Goal: Transaction & Acquisition: Book appointment/travel/reservation

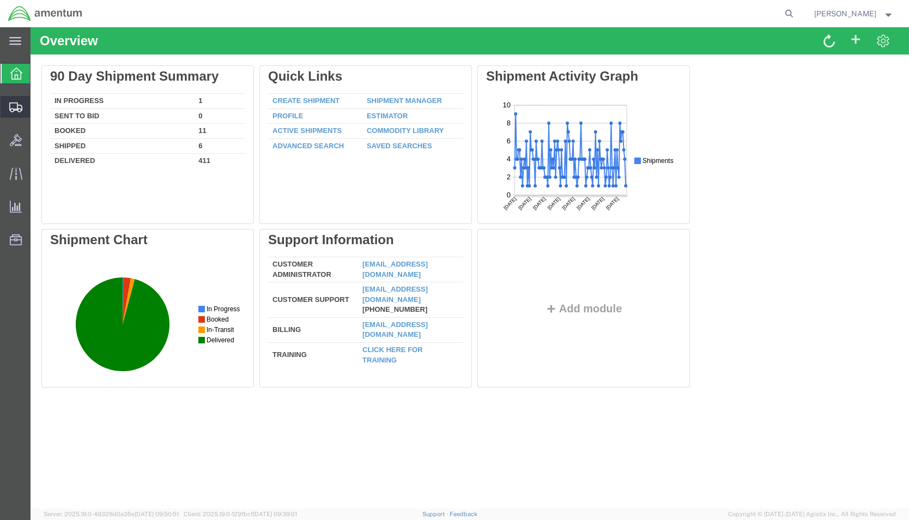
click at [0, 0] on span "Shipment Manager" at bounding box center [0, 0] width 0 height 0
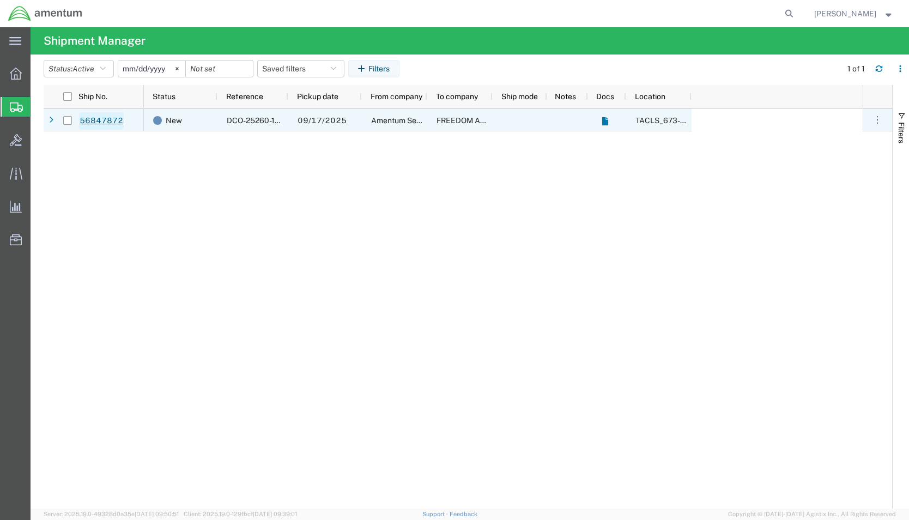
click at [100, 117] on link "56847872" at bounding box center [101, 120] width 45 height 17
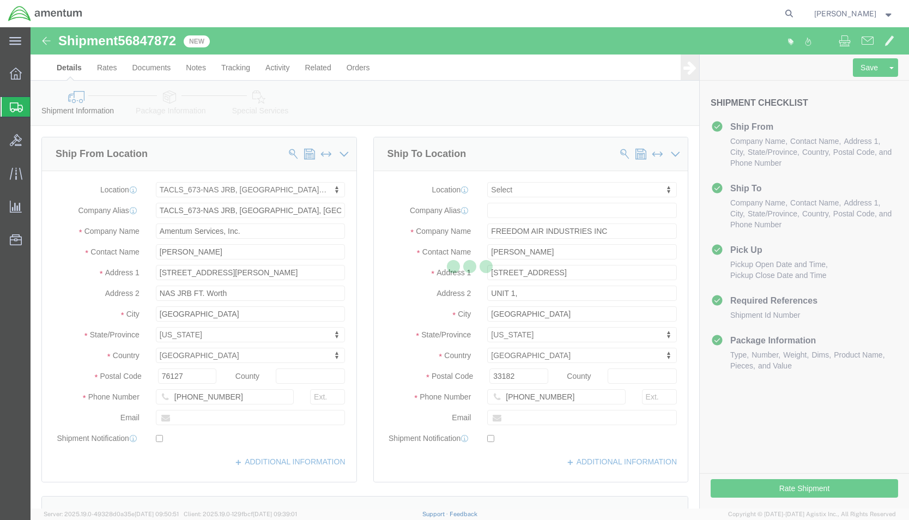
select select "42735"
select select
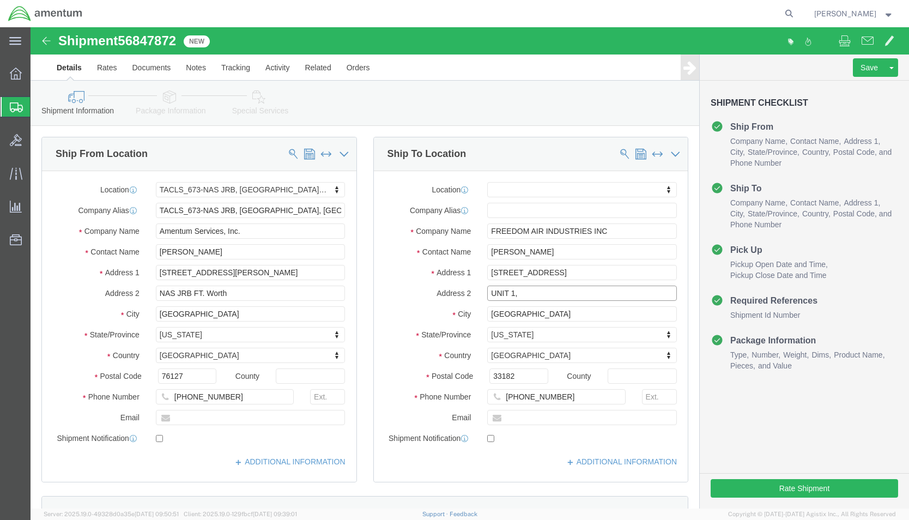
click input "UNIT 1,"
type input "UNIT 1"
click div "Location My Profile Location [PHONE_NUMBER] [PHONE_NUMBER] [PHONE_NUMBER] [PHON…"
click button "Rate Shipment"
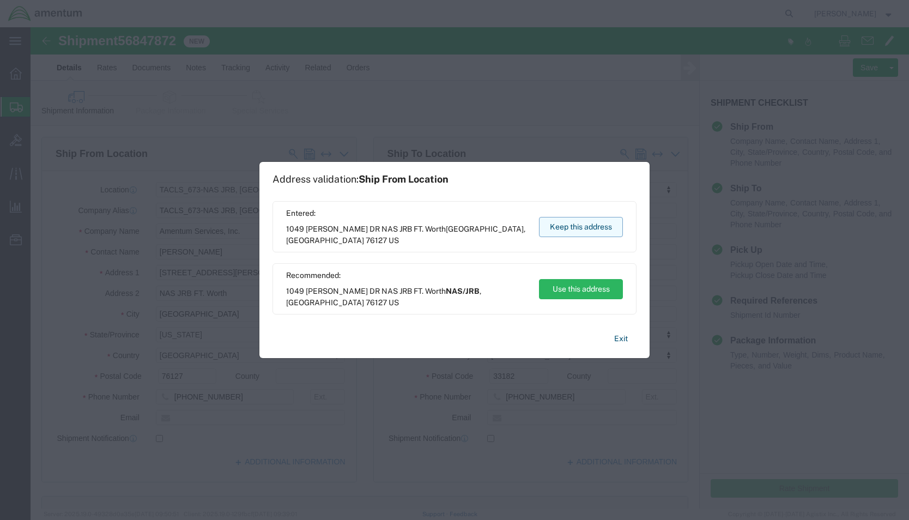
click at [579, 223] on button "Keep this address" at bounding box center [581, 227] width 84 height 20
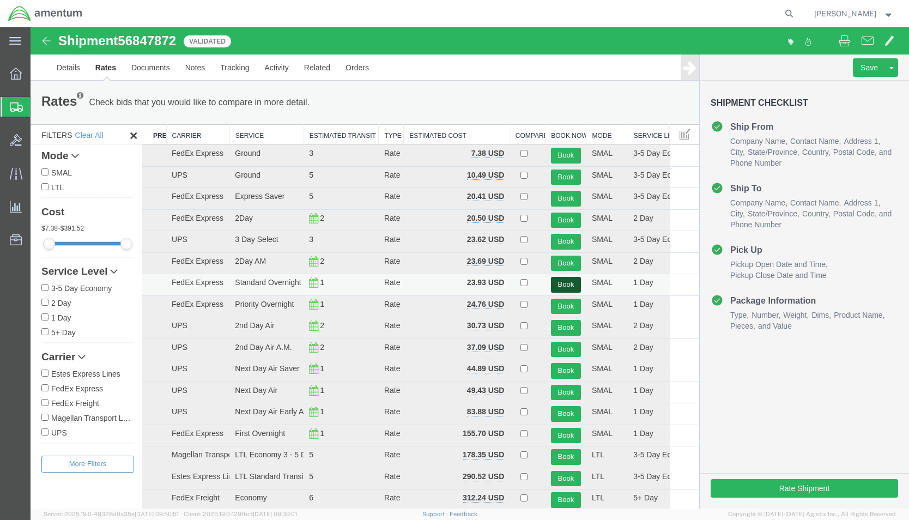
click at [560, 283] on button "Book" at bounding box center [566, 285] width 30 height 16
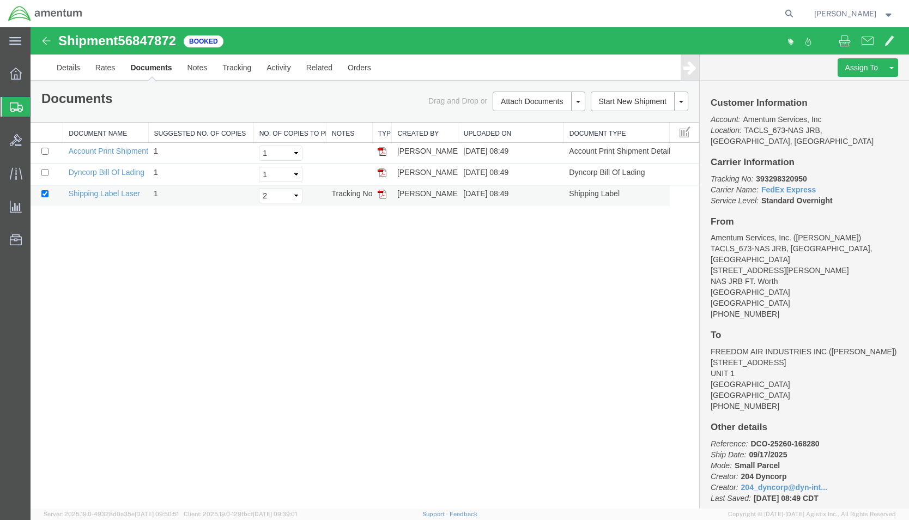
click at [380, 193] on img at bounding box center [382, 194] width 9 height 9
click at [69, 63] on link "Details" at bounding box center [68, 68] width 39 height 26
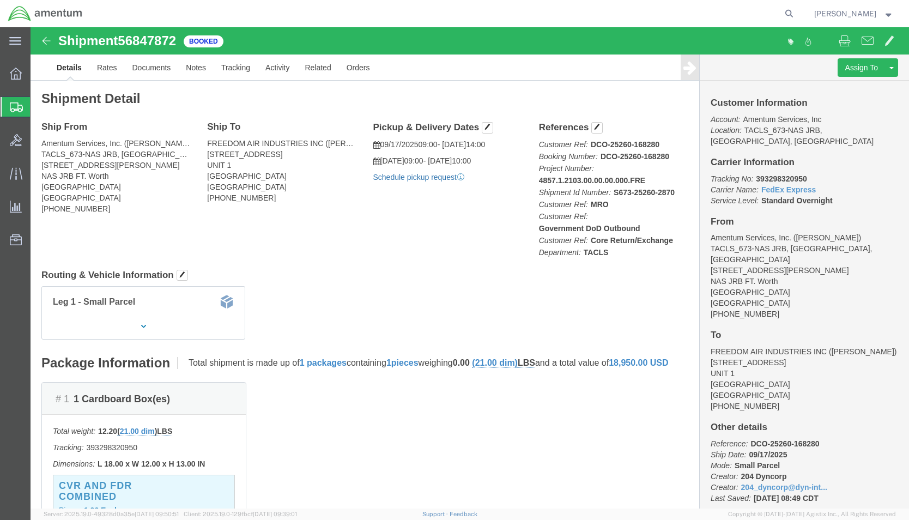
click link "Schedule pickup request"
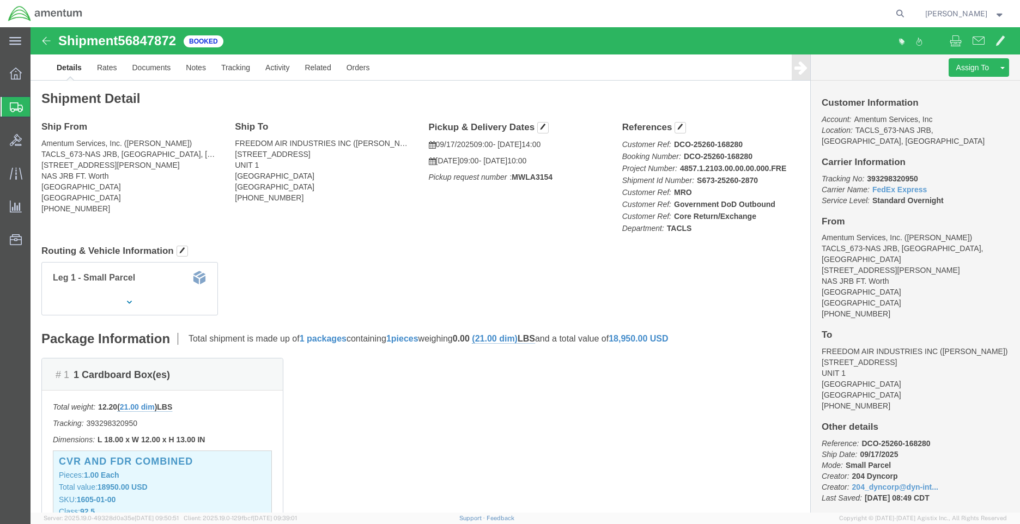
click at [909, 17] on span "[PERSON_NAME]" at bounding box center [965, 14] width 80 height 12
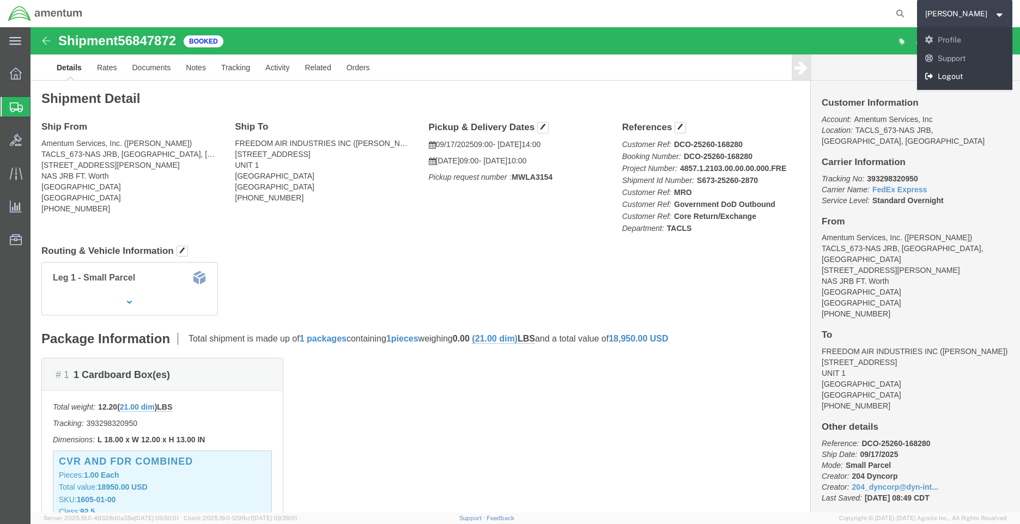
click at [909, 75] on link "Logout" at bounding box center [965, 77] width 96 height 19
